Goal: Task Accomplishment & Management: Use online tool/utility

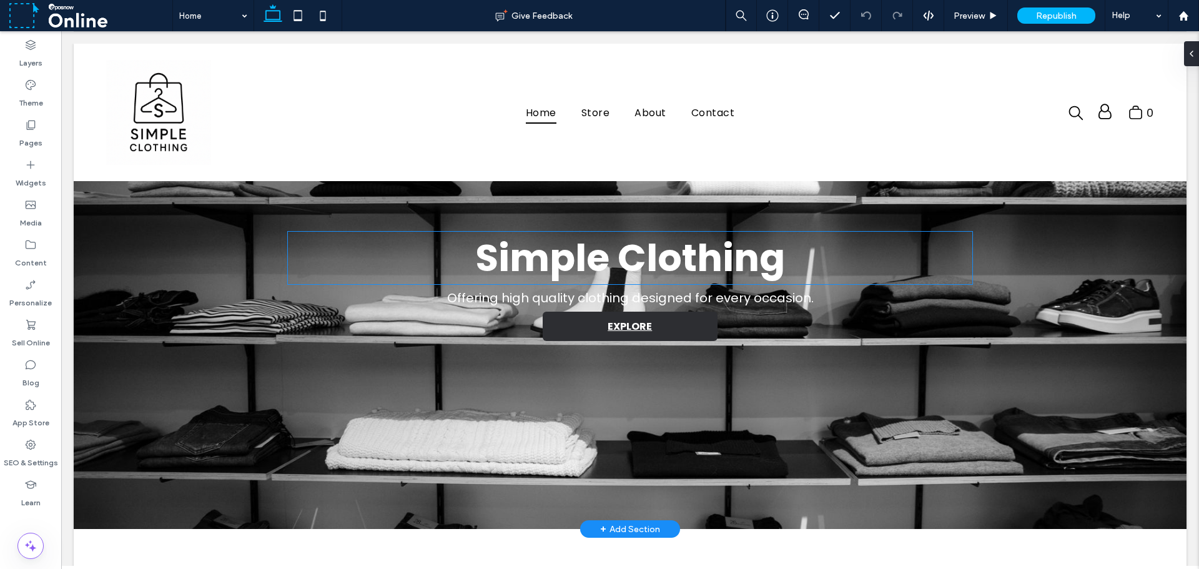
click at [367, 255] on h1 "Simple Clothing" at bounding box center [630, 258] width 685 height 52
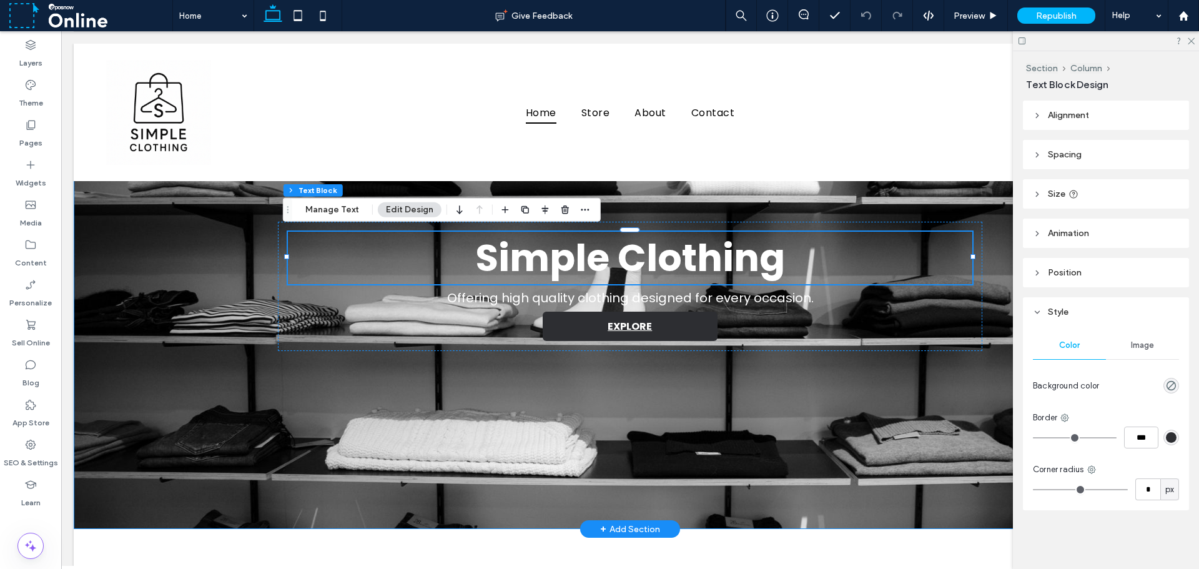
click at [210, 242] on div "Simple Clothing Offering high quality clothing designed for every occasion. EXP…" at bounding box center [630, 286] width 1112 height 485
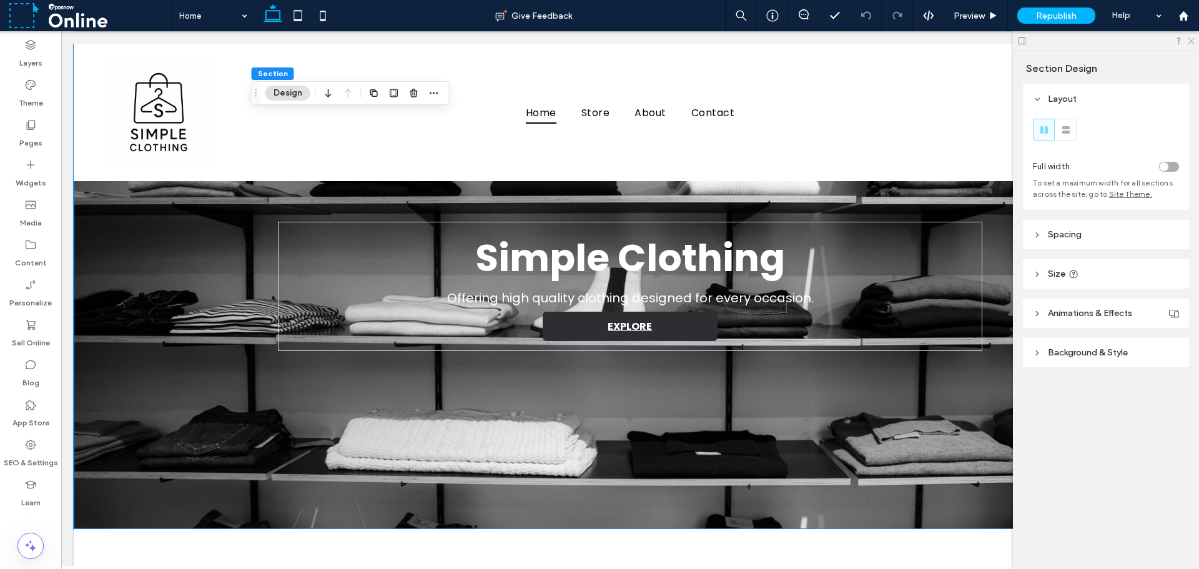
click at [1189, 43] on use at bounding box center [1190, 41] width 7 height 7
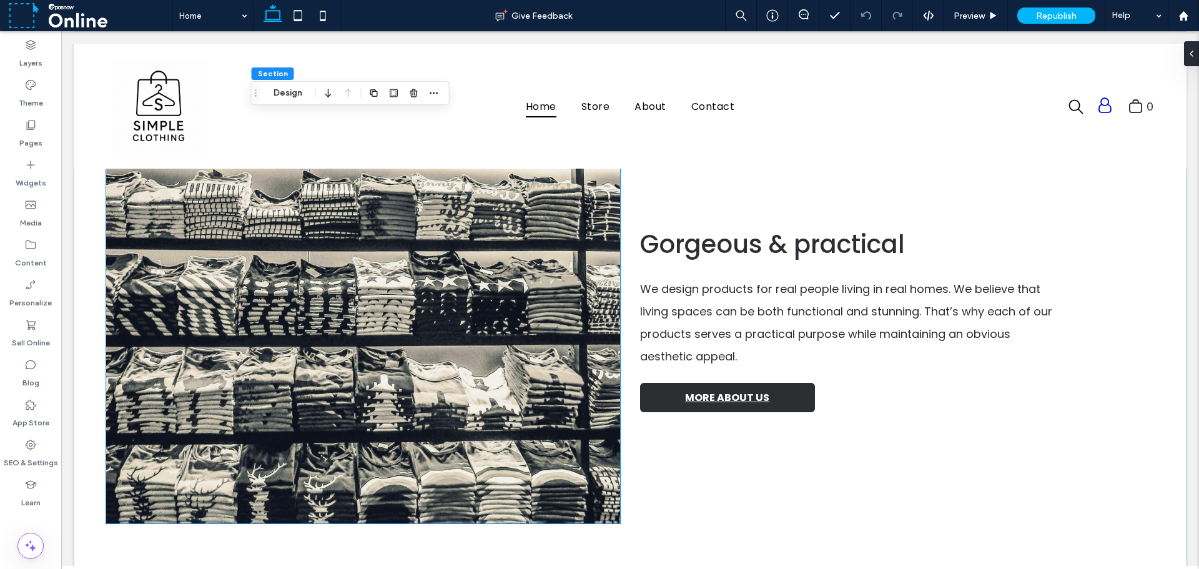
scroll to position [1436, 0]
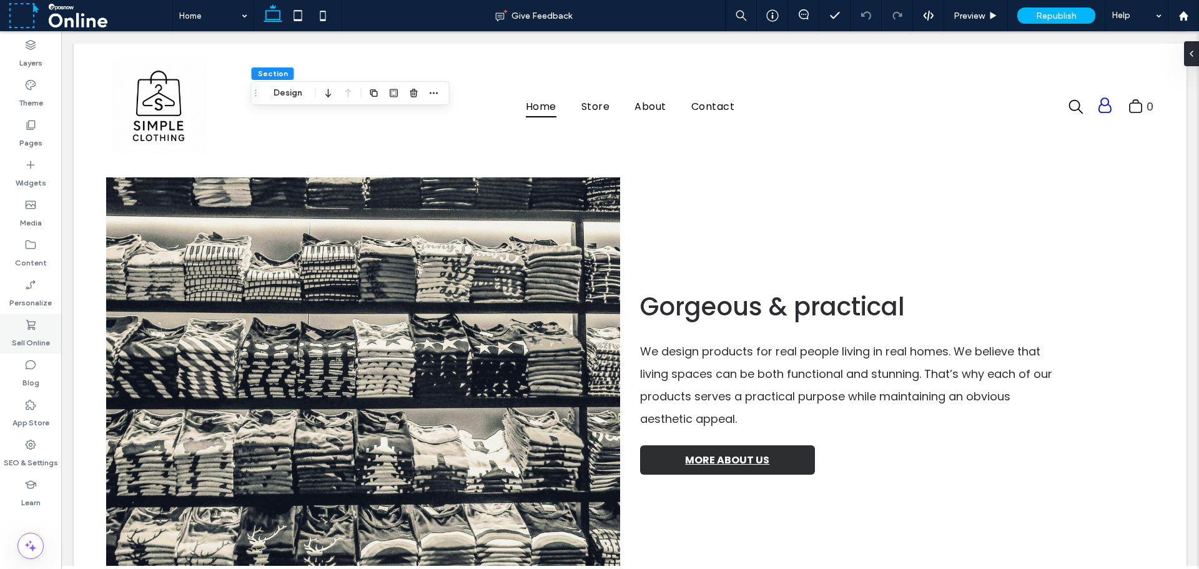
click at [32, 323] on icon at bounding box center [30, 324] width 12 height 12
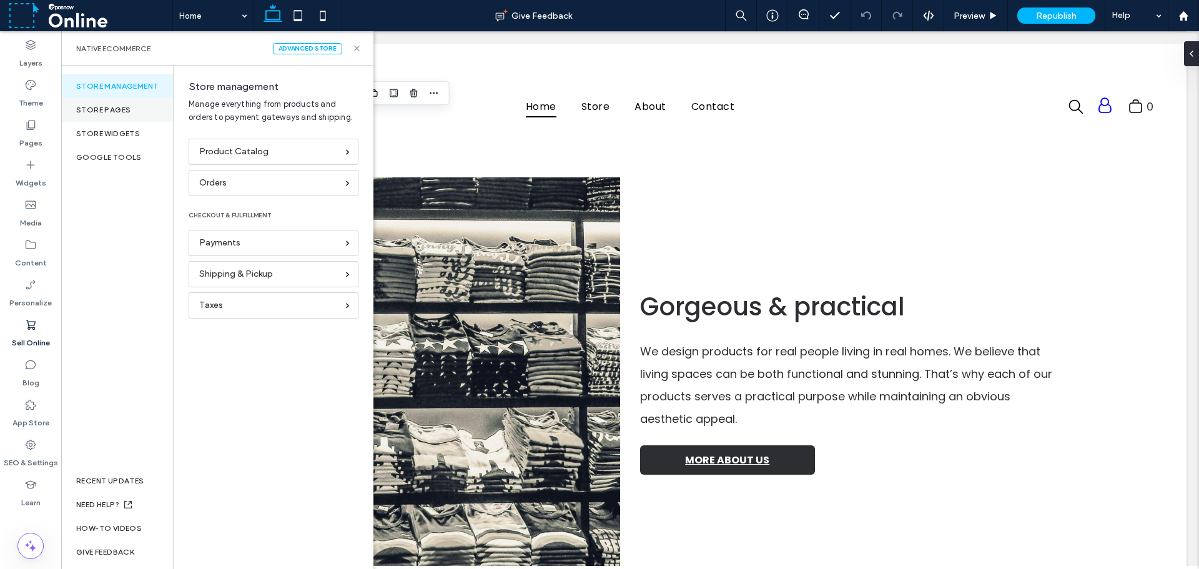
click at [142, 117] on div "Store pages" at bounding box center [117, 110] width 112 height 24
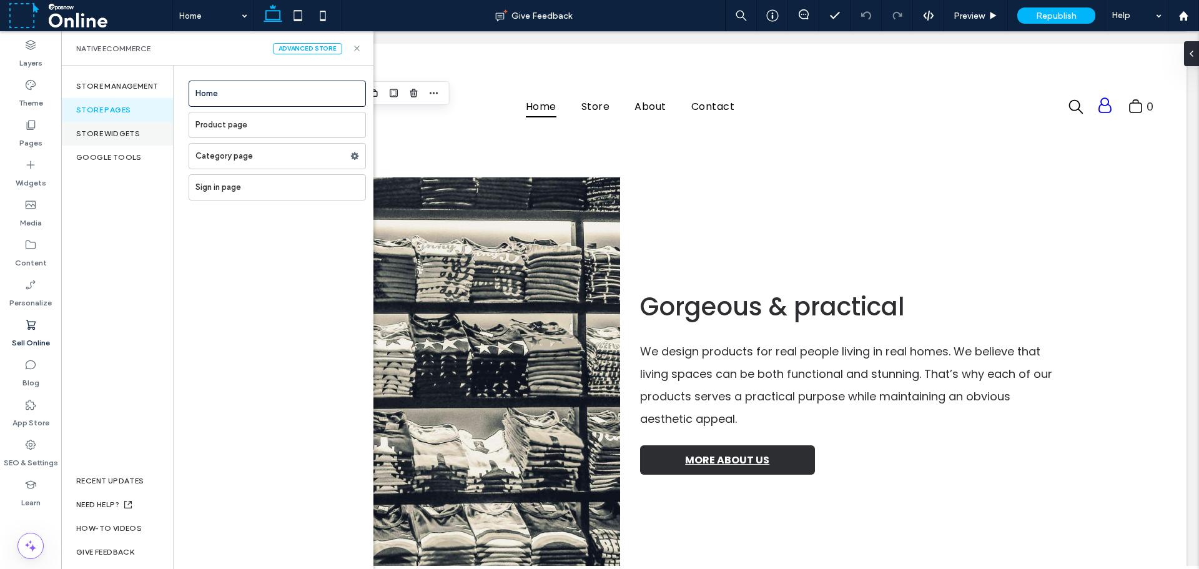
click at [134, 135] on div "store widgets" at bounding box center [117, 134] width 112 height 24
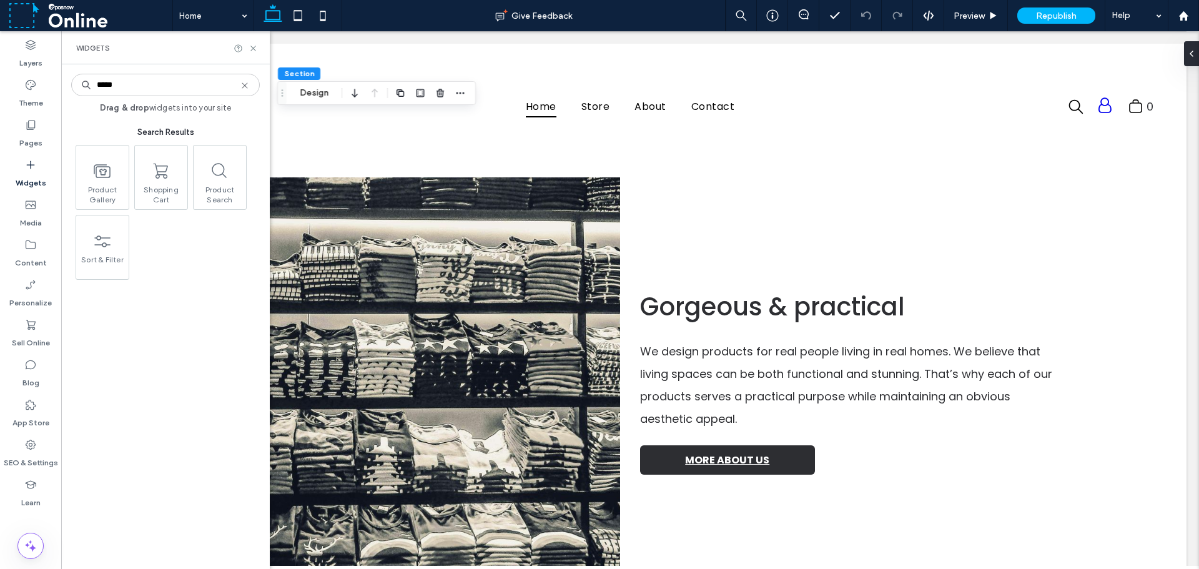
click at [247, 82] on icon at bounding box center [245, 86] width 10 height 10
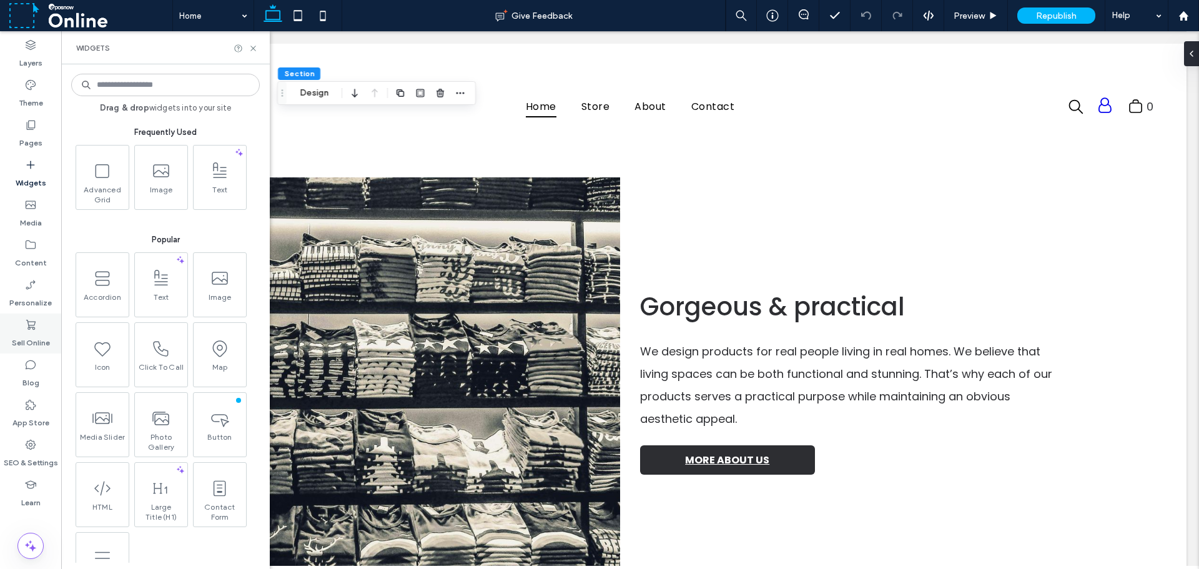
click at [24, 323] on div "Sell Online" at bounding box center [30, 333] width 61 height 40
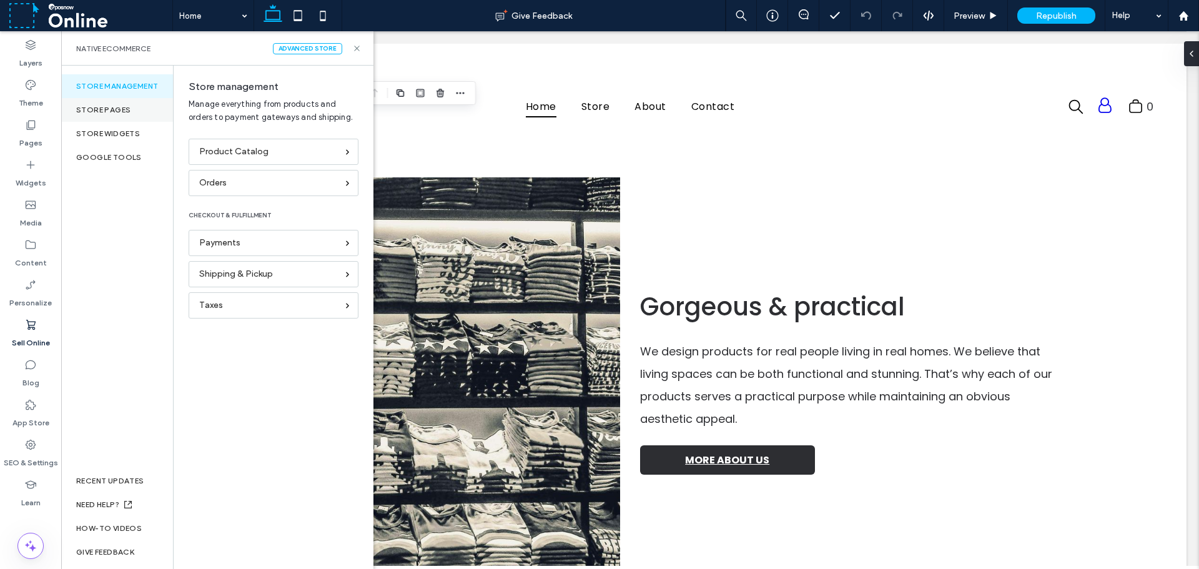
click at [132, 114] on div "Store pages" at bounding box center [117, 110] width 112 height 24
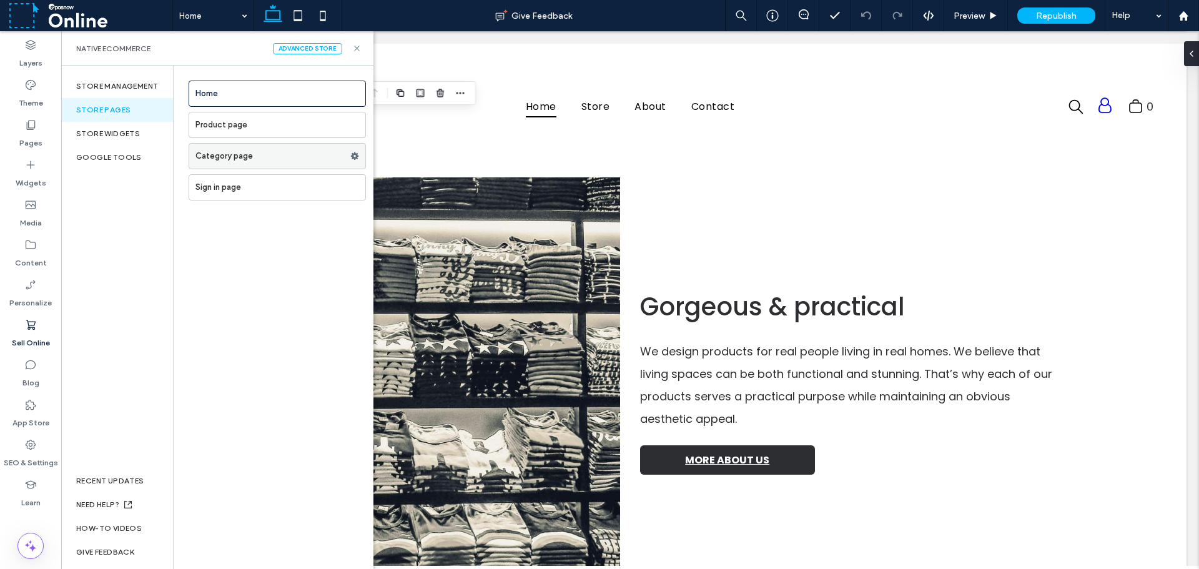
click at [353, 155] on use at bounding box center [355, 155] width 8 height 7
click at [107, 213] on div "Store management Store pages store widgets Google Tools RECENT UPDATES NEED HEL…" at bounding box center [117, 317] width 112 height 503
click at [103, 160] on div "Google Tools" at bounding box center [117, 157] width 112 height 24
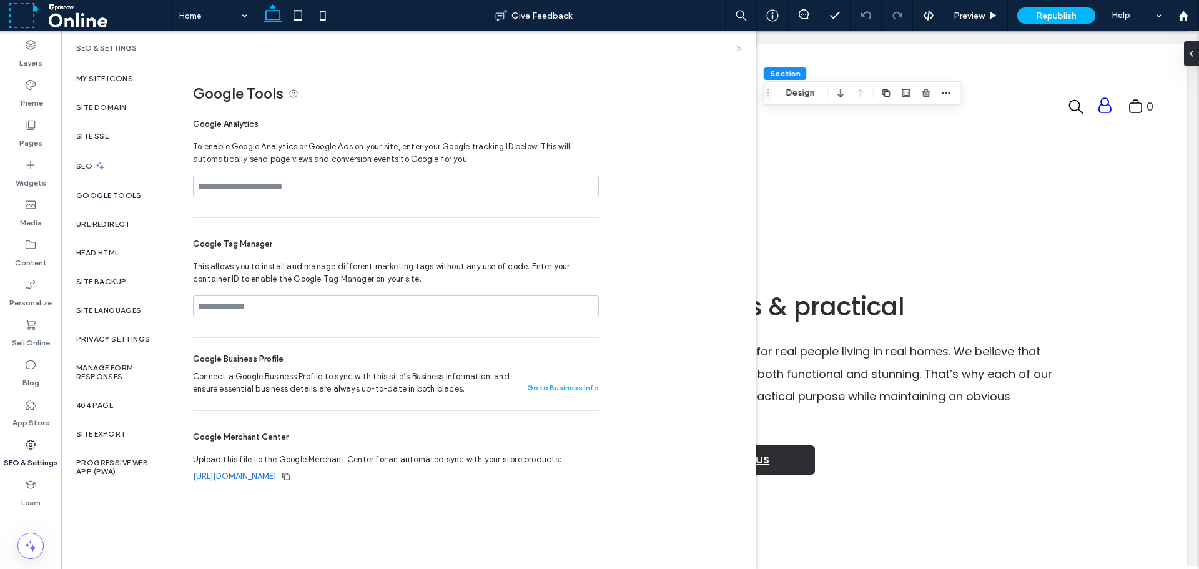
click at [738, 49] on icon at bounding box center [738, 48] width 9 height 9
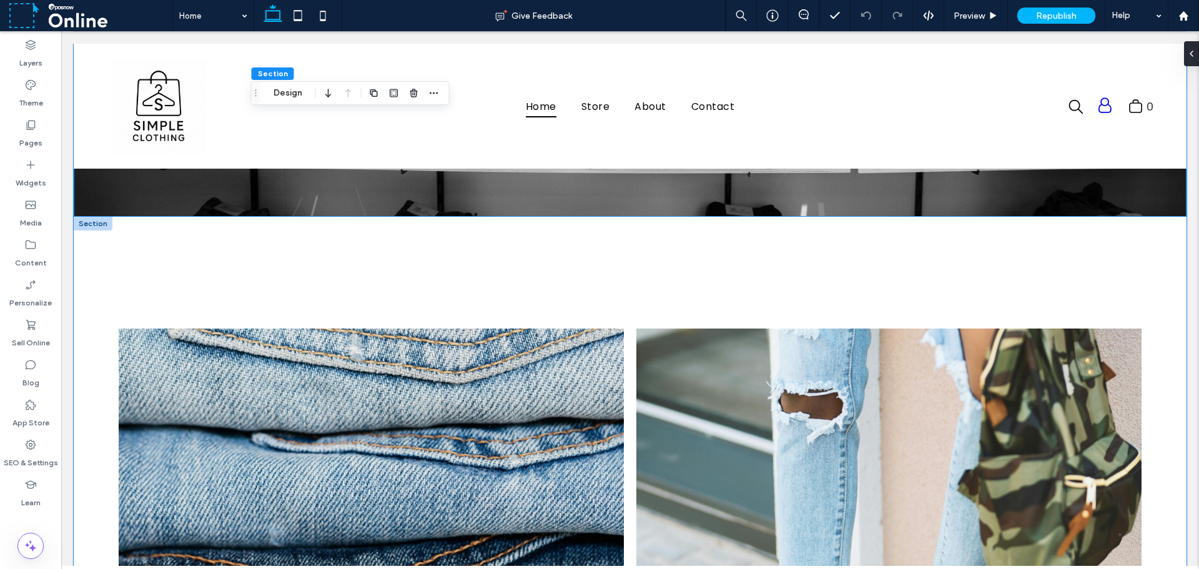
scroll to position [0, 0]
